Goal: Transaction & Acquisition: Purchase product/service

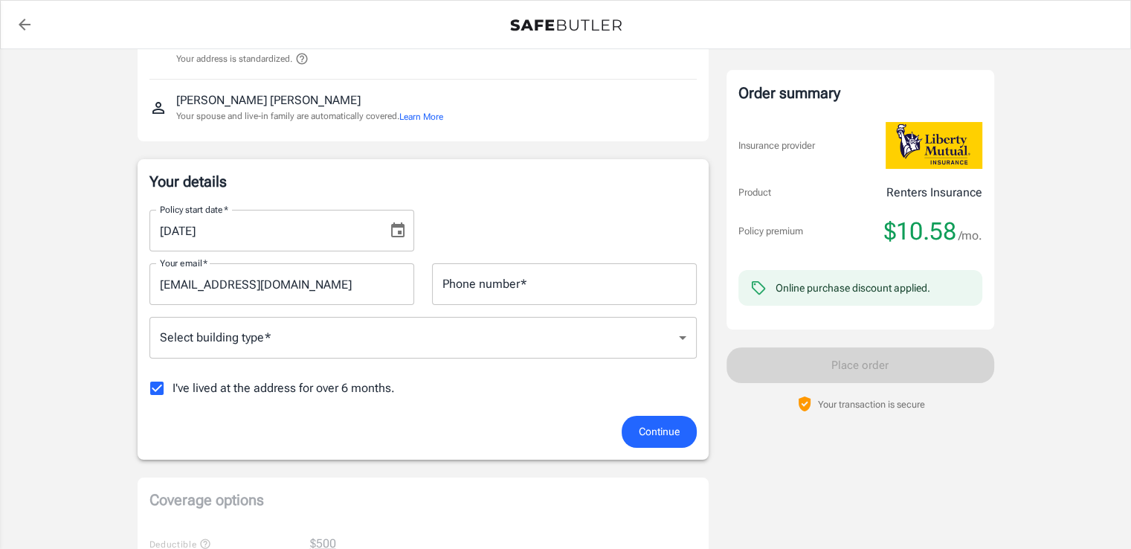
scroll to position [173, 0]
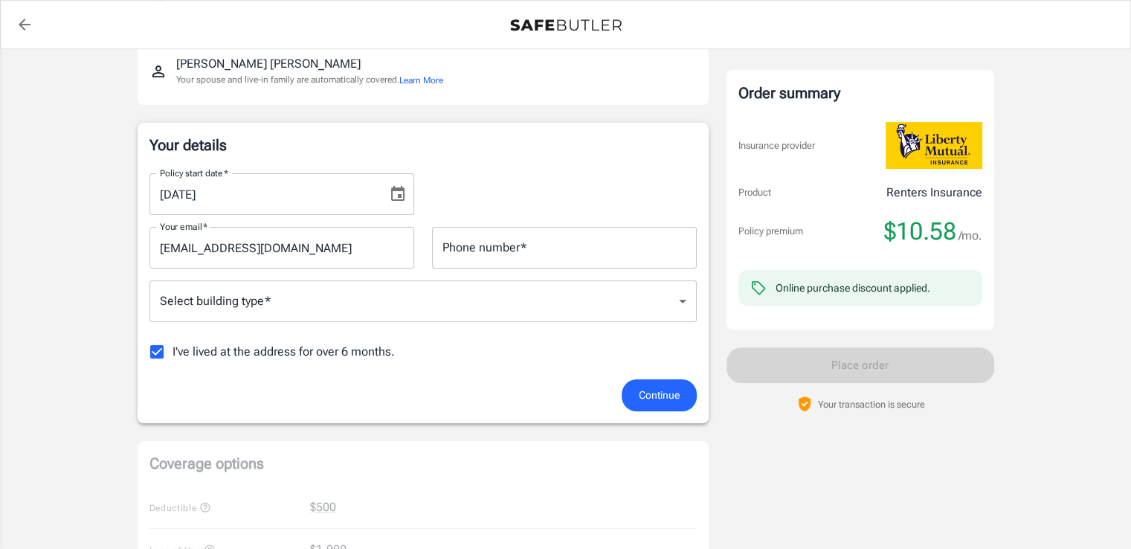
click at [495, 274] on div "Policy start date   * [DATE] Policy start date   * Your email   * [EMAIL_ADDRES…" at bounding box center [422, 270] width 547 height 218
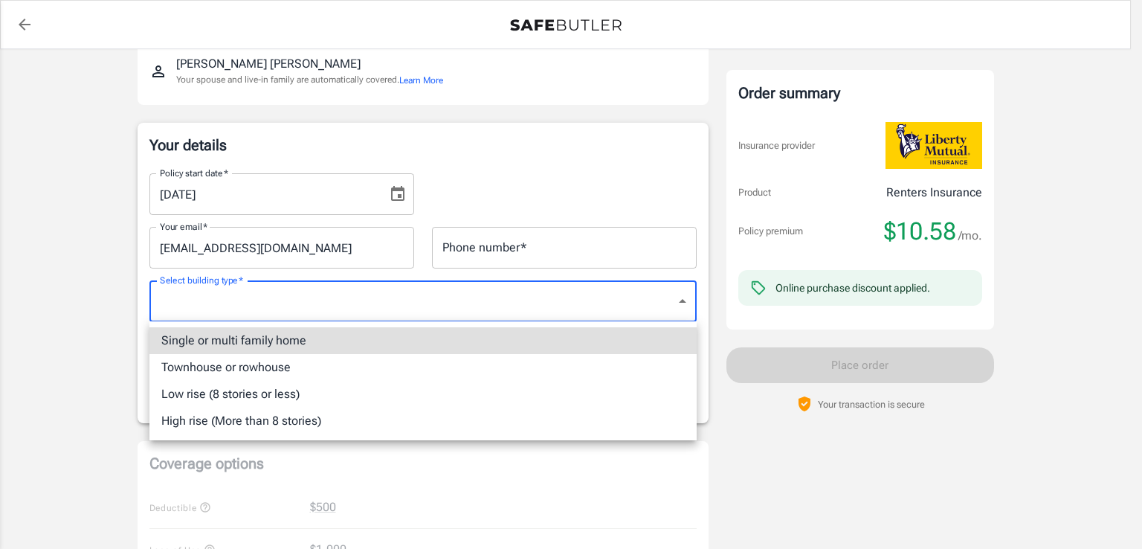
click at [485, 307] on body "Policy premium $ 10.58 /mo Liberty Mutual Renters Insurance [STREET_ADDRESS][DE…" at bounding box center [571, 530] width 1142 height 1406
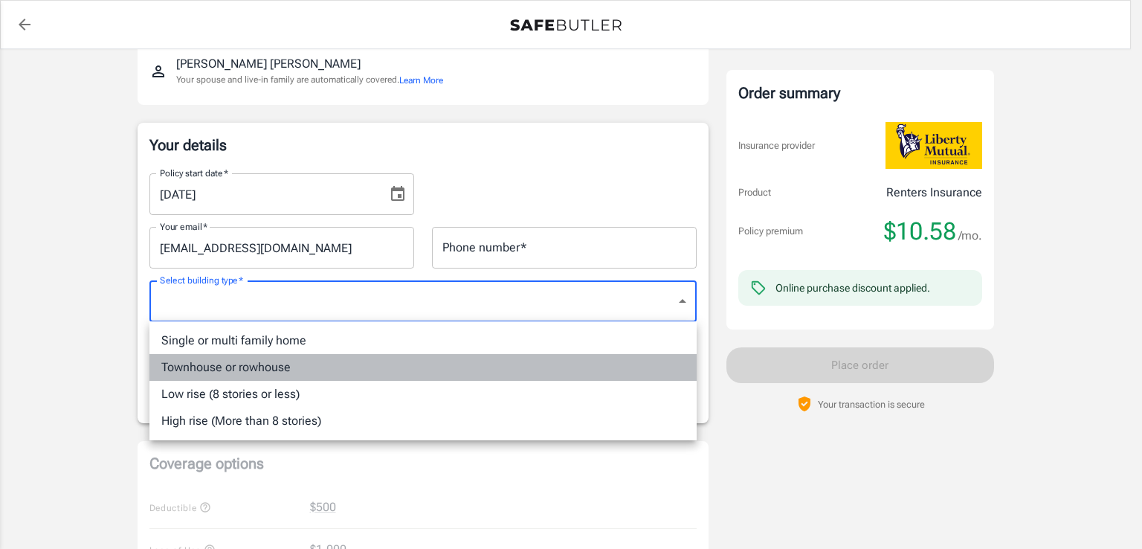
click at [440, 361] on li "Townhouse or rowhouse" at bounding box center [422, 367] width 547 height 27
type input "townhouse"
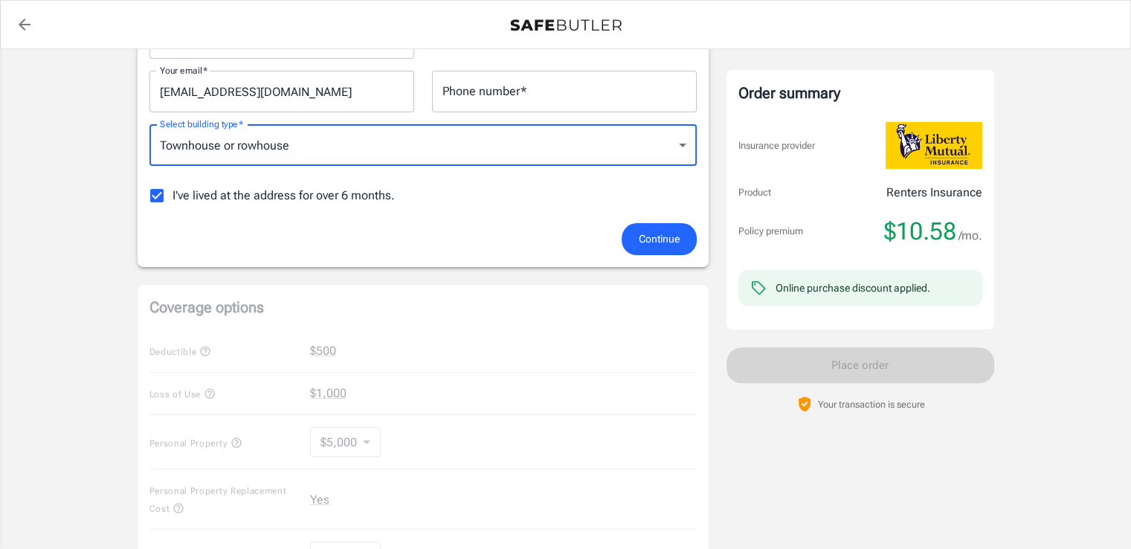
scroll to position [307, 0]
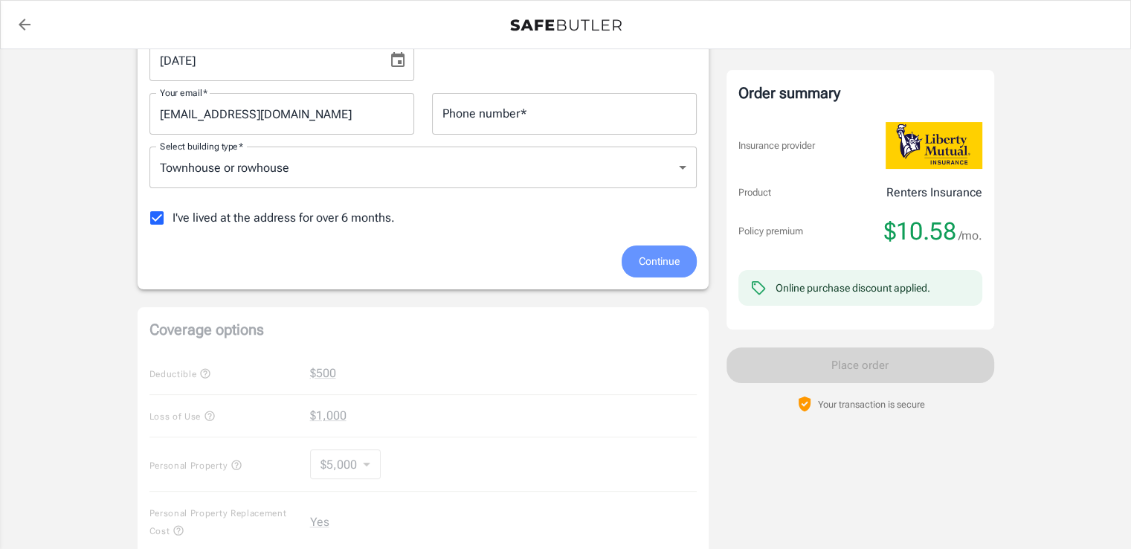
click at [646, 269] on span "Continue" at bounding box center [659, 261] width 41 height 19
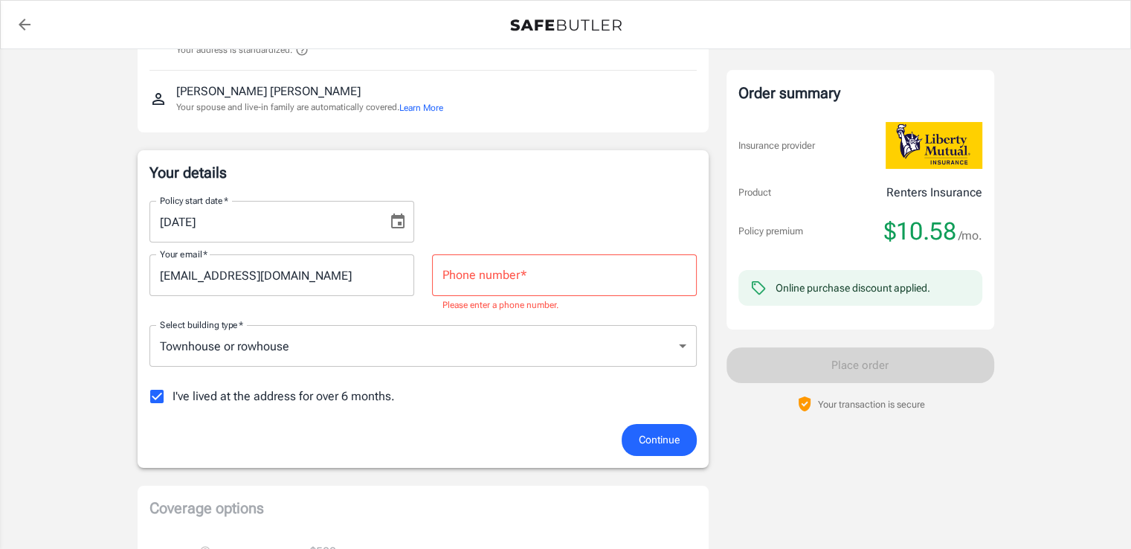
scroll to position [146, 0]
click at [624, 269] on input "Phone number   *" at bounding box center [564, 275] width 265 height 42
type input "2706687006"
type input "townhouse"
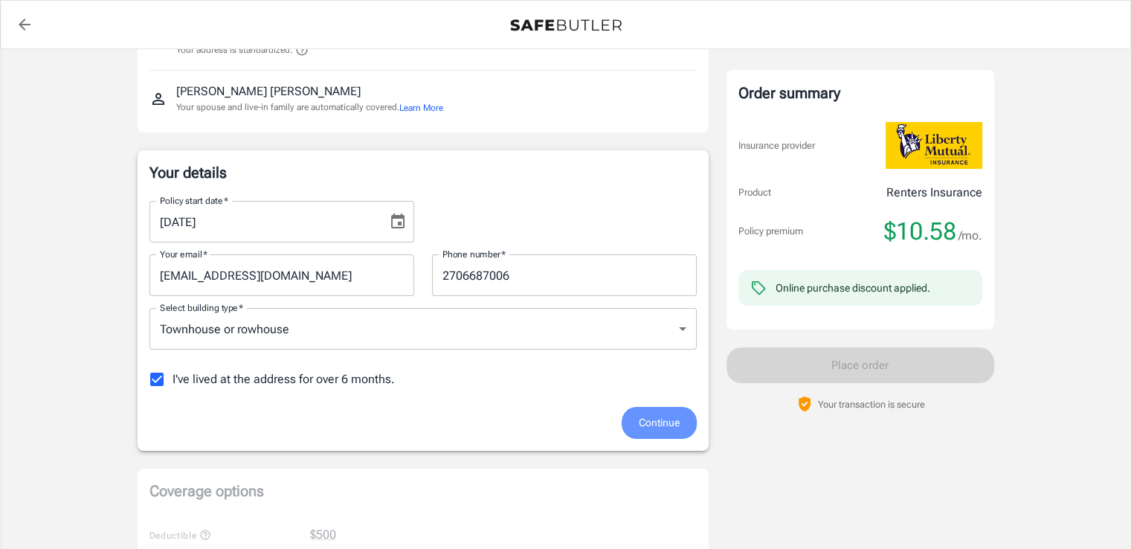
click at [676, 432] on button "Continue" at bounding box center [659, 423] width 75 height 32
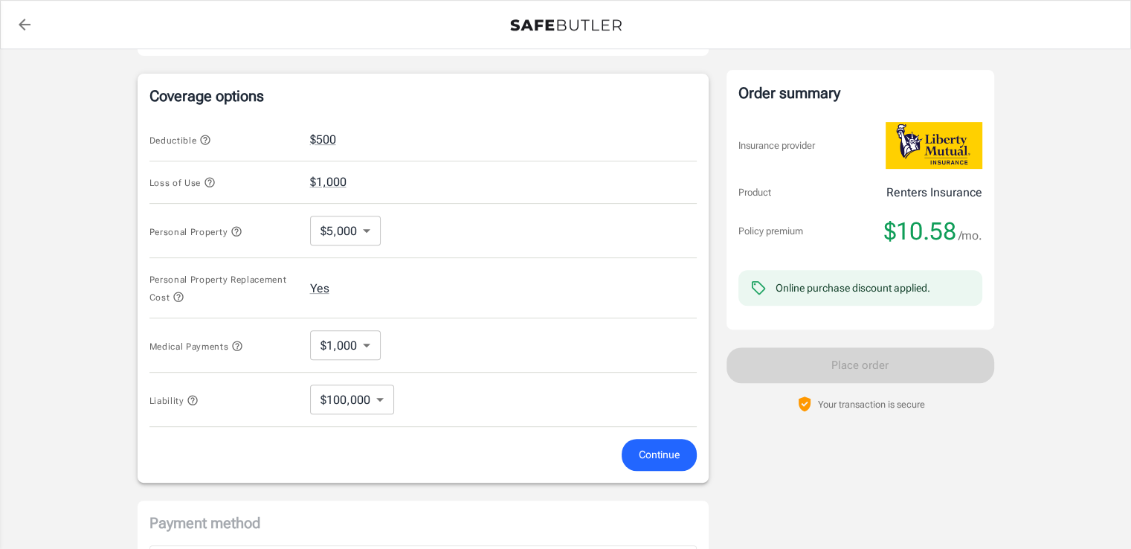
scroll to position [556, 0]
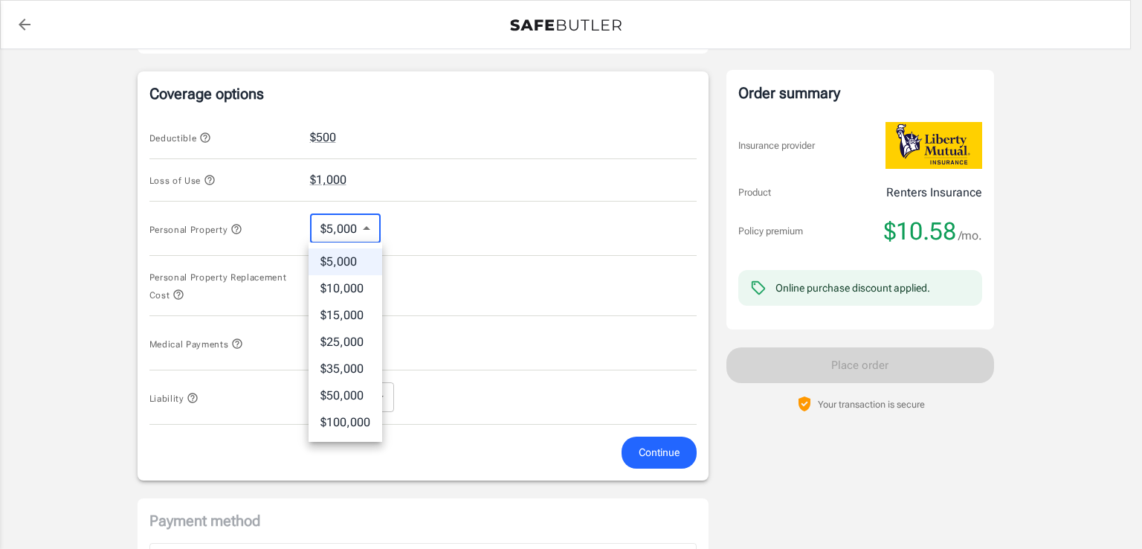
click at [357, 228] on body "Policy premium $ 10.58 /mo Liberty Mutual Renters Insurance [STREET_ADDRESS][DE…" at bounding box center [571, 154] width 1142 height 1420
click at [357, 228] on div at bounding box center [571, 274] width 1142 height 549
click at [357, 228] on body "Policy premium $ 10.58 /mo Liberty Mutual Renters Insurance [STREET_ADDRESS][DE…" at bounding box center [571, 154] width 1142 height 1420
click at [356, 286] on li "$10,000" at bounding box center [346, 288] width 74 height 27
type input "10000"
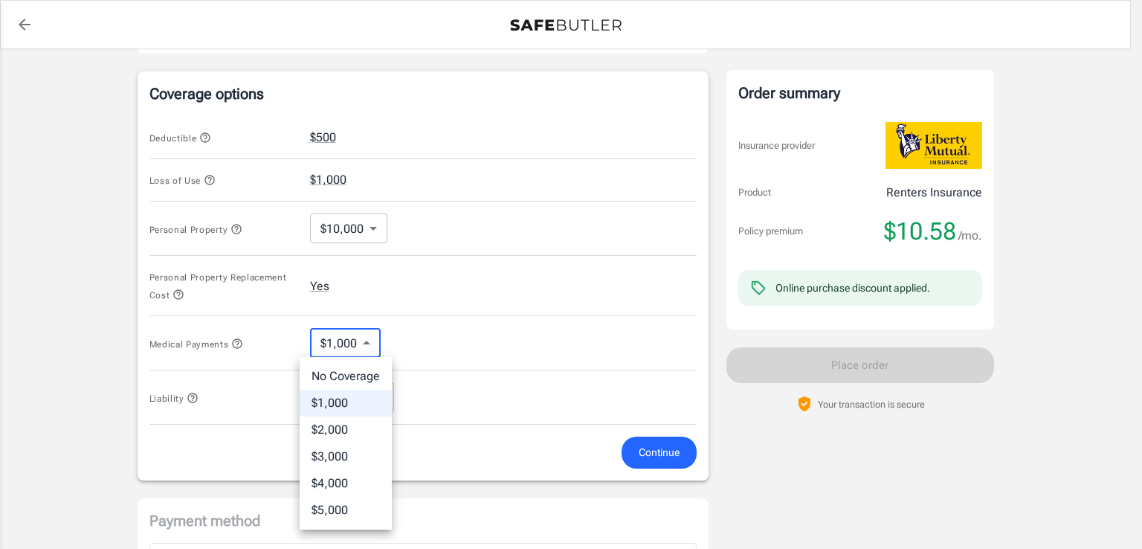
click at [350, 330] on body "Policy premium $ 10.58 /mo Liberty Mutual Renters Insurance [STREET_ADDRESS][DE…" at bounding box center [571, 154] width 1142 height 1420
click at [350, 330] on div at bounding box center [571, 274] width 1142 height 549
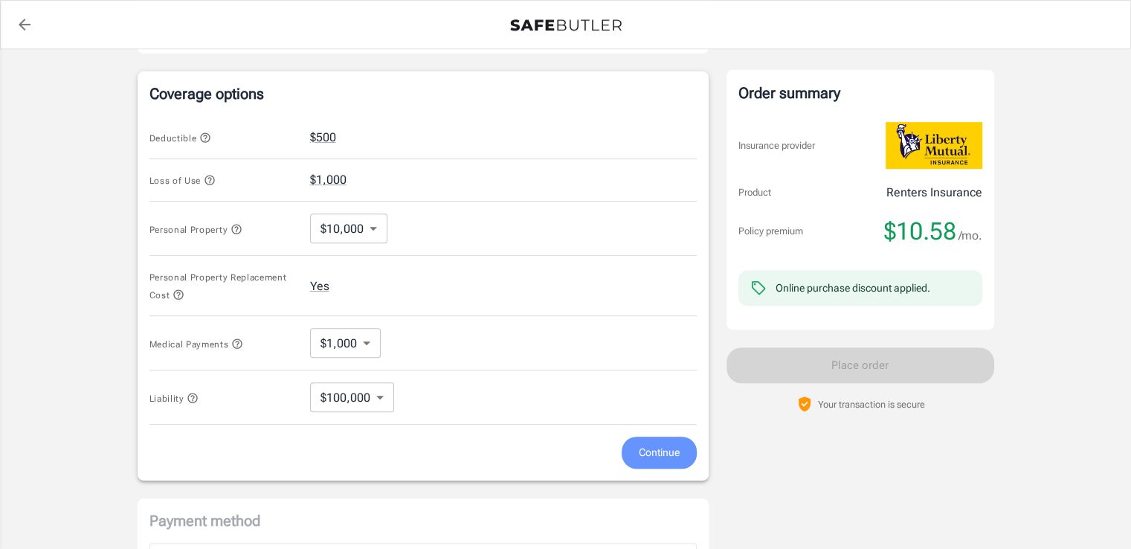
click at [661, 453] on span "Continue" at bounding box center [659, 452] width 41 height 19
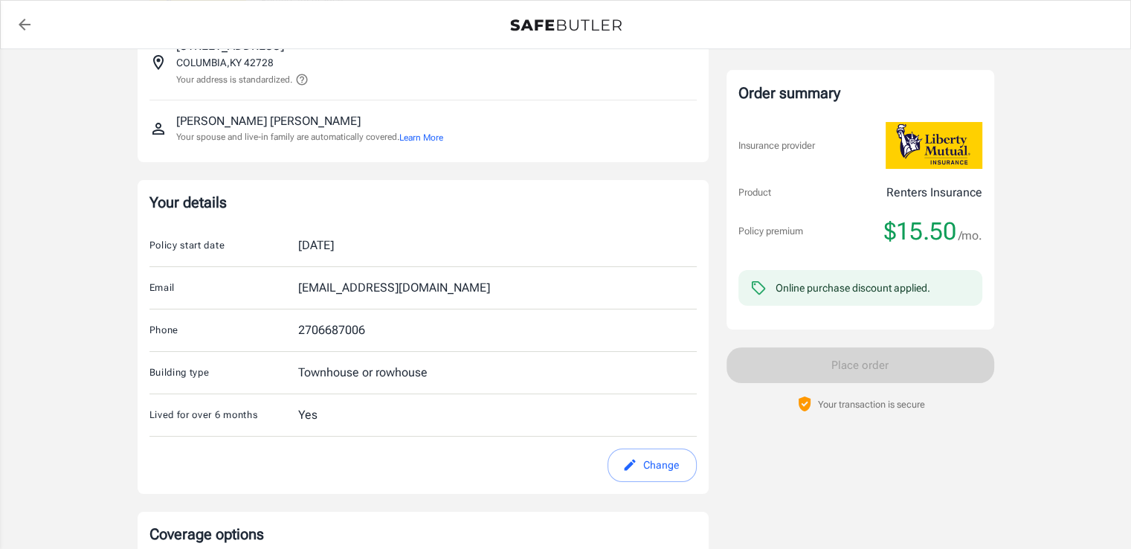
scroll to position [0, 0]
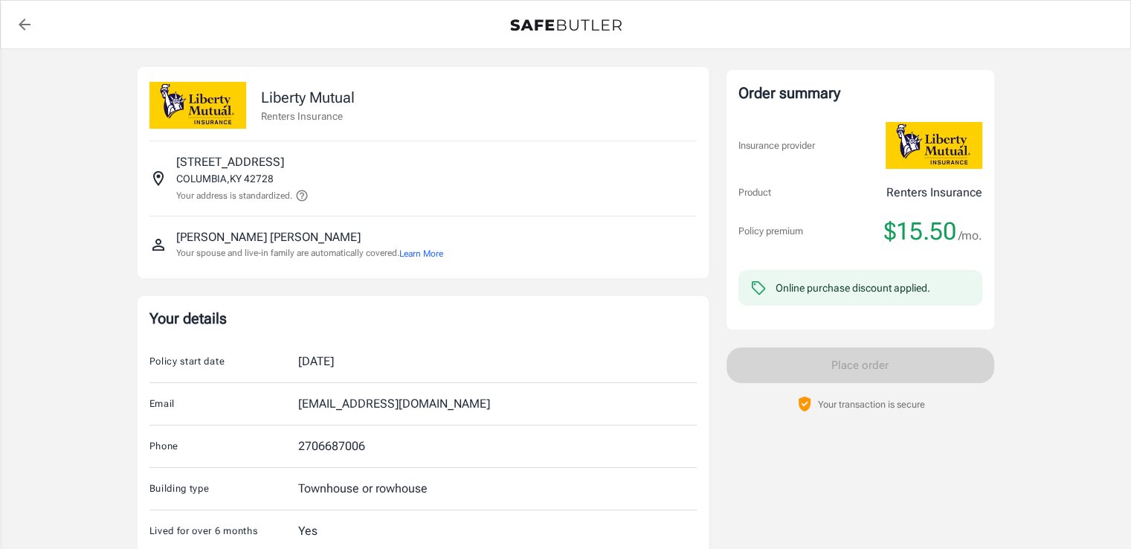
click at [15, 20] on link "back to quotes" at bounding box center [25, 25] width 30 height 30
